Goal: Contribute content

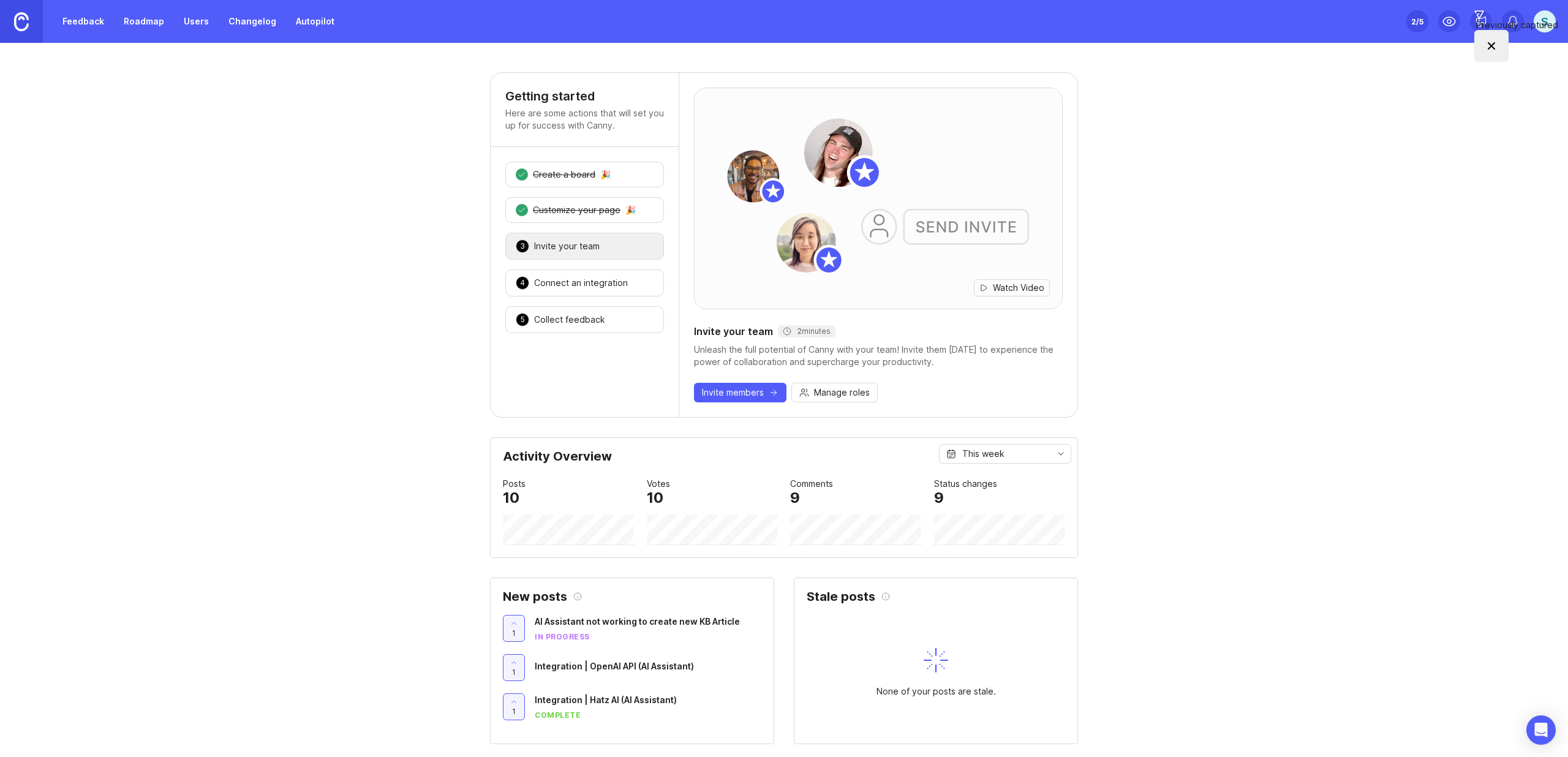
click at [65, 22] on link "Feedback" at bounding box center [83, 22] width 56 height 22
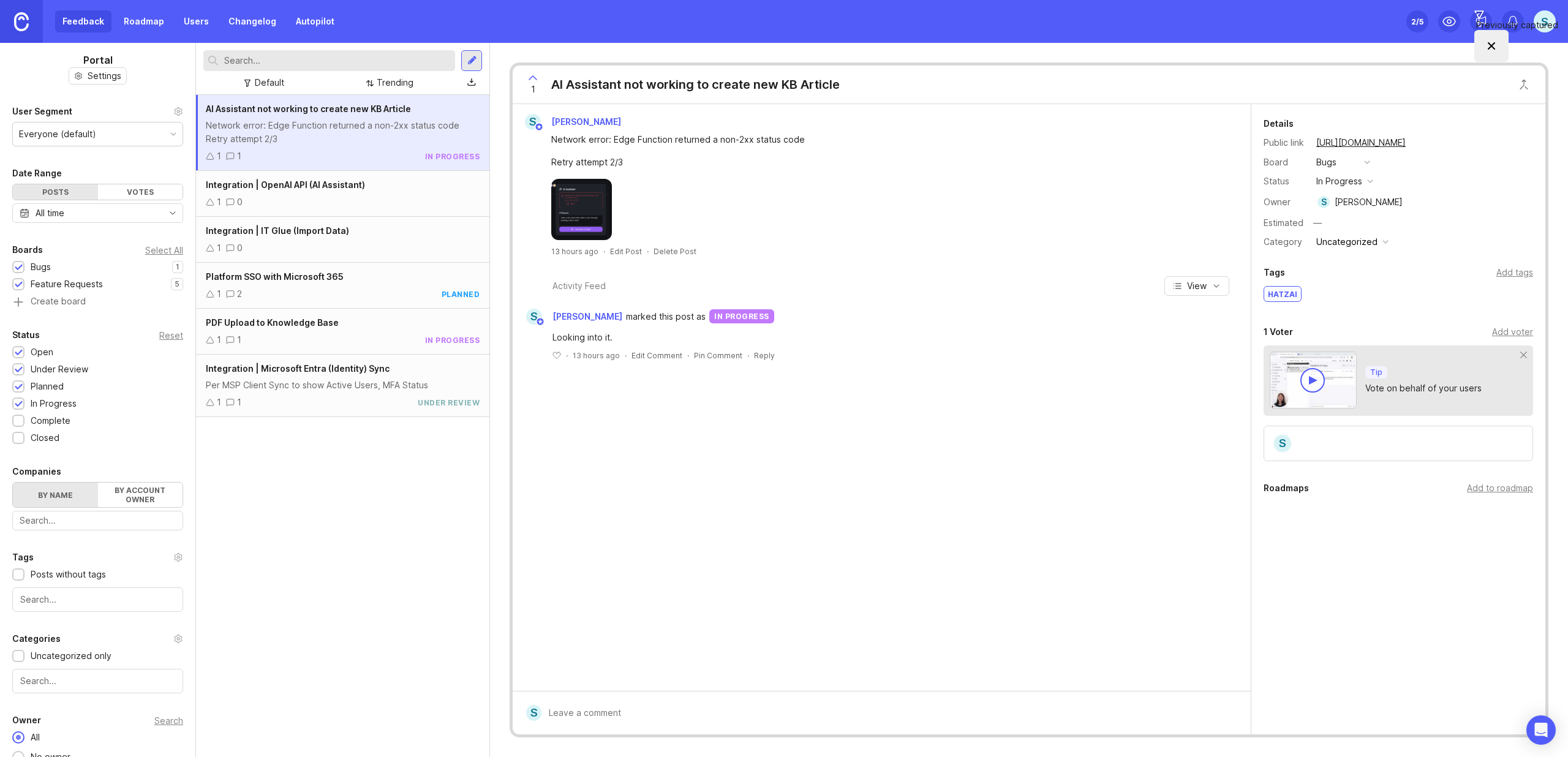
click at [474, 60] on div at bounding box center [472, 60] width 10 height 11
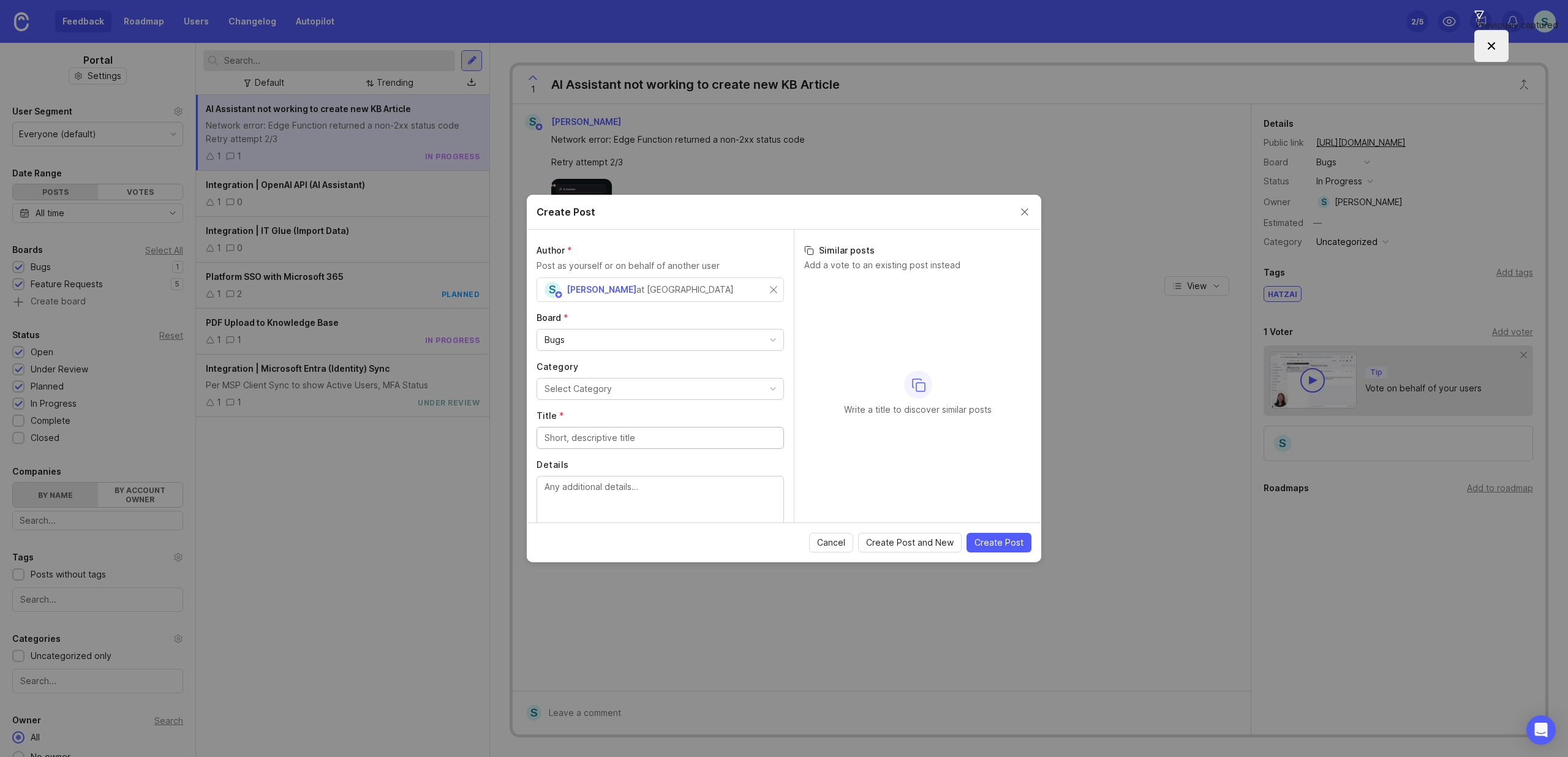
click at [587, 341] on div "Bugs" at bounding box center [660, 340] width 246 height 21
click at [597, 393] on input "Title *" at bounding box center [661, 389] width 232 height 13
type input "a"
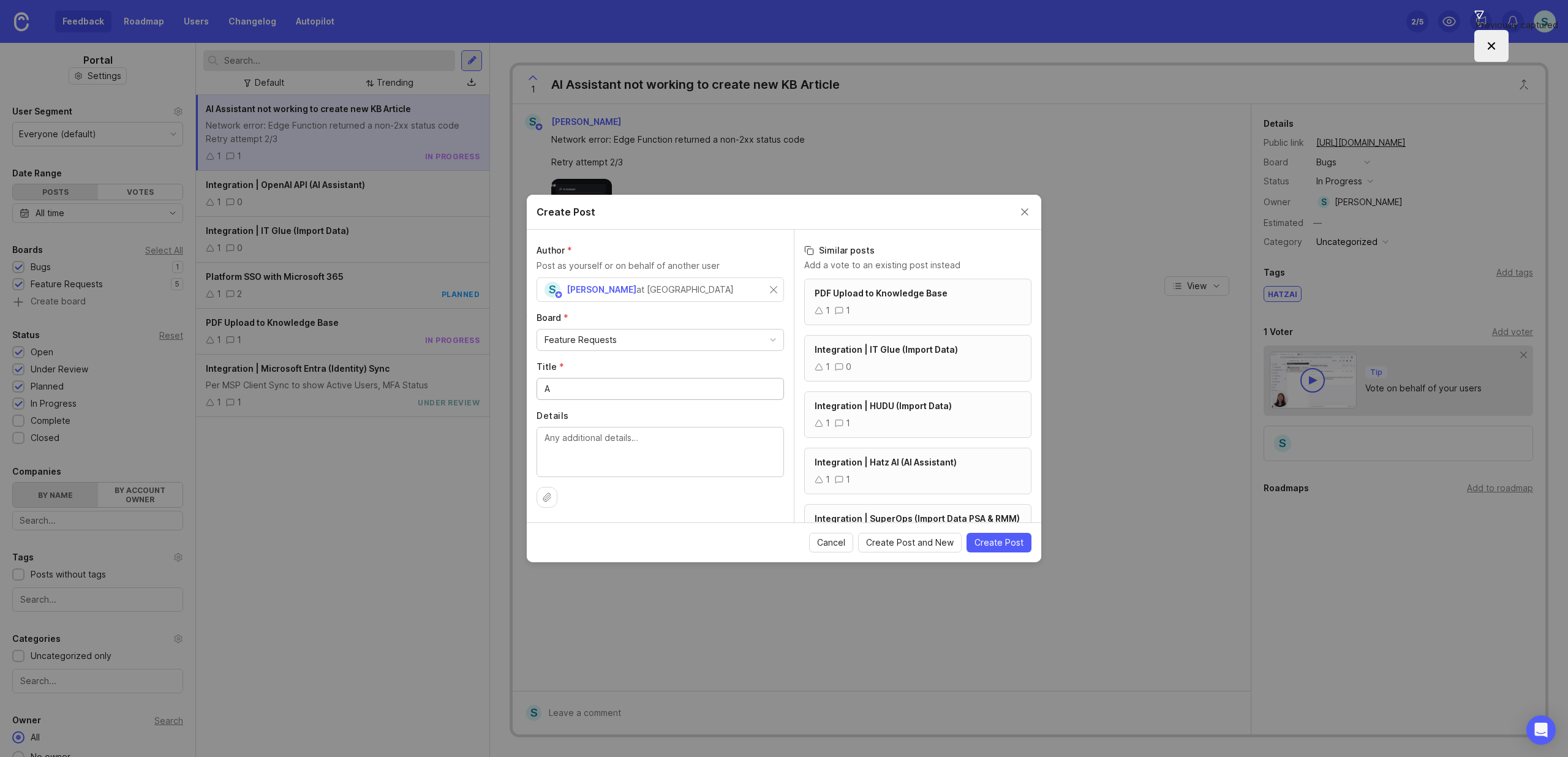
type input "A"
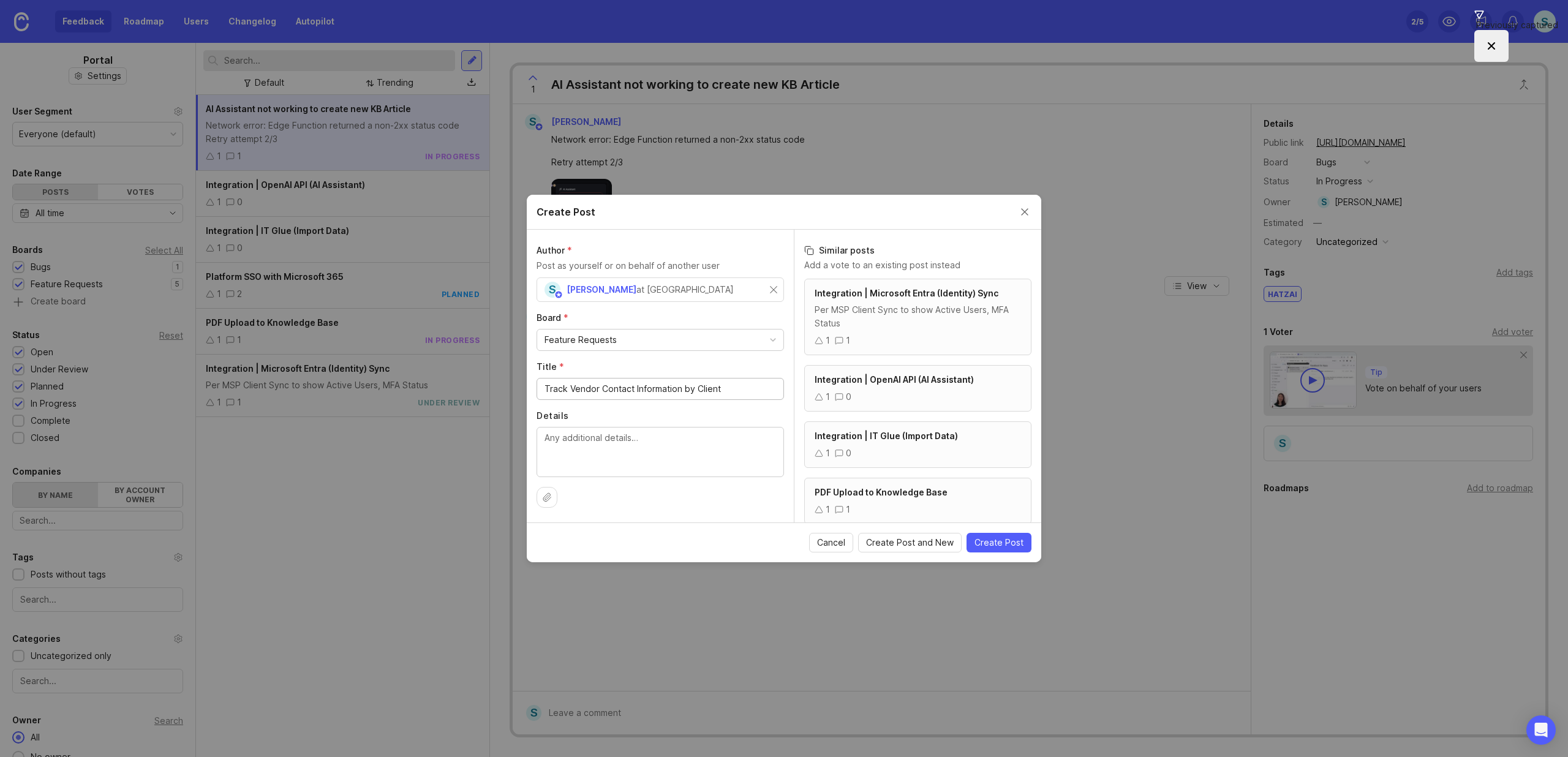
type input "Track Vendor Contact Information by Client"
click at [997, 547] on span "Create Post" at bounding box center [998, 543] width 49 height 12
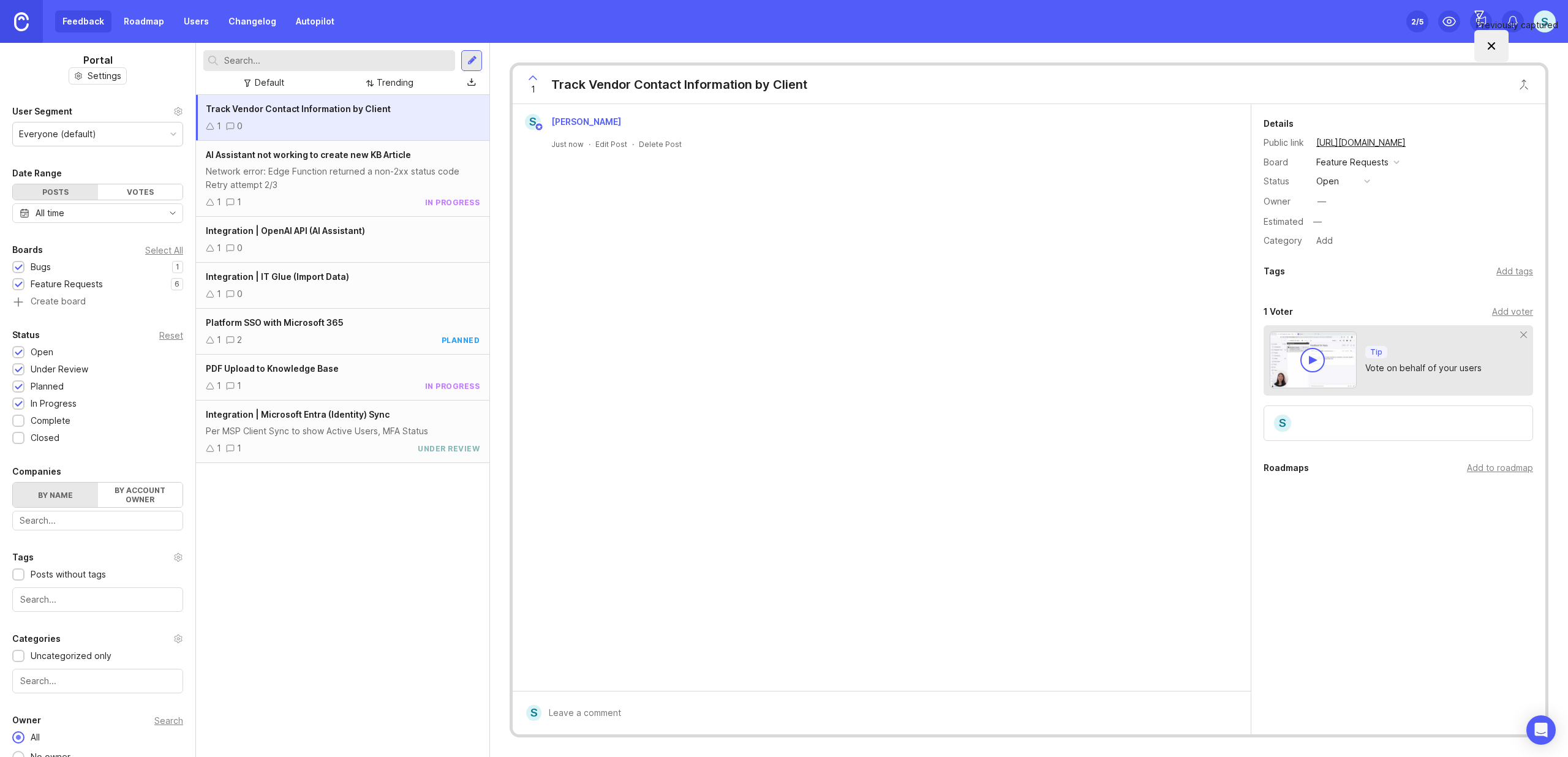
click at [70, 24] on div "Feedback Roadmap Users Changelog Autopilot" at bounding box center [198, 22] width 287 height 22
